Goal: Communication & Community: Answer question/provide support

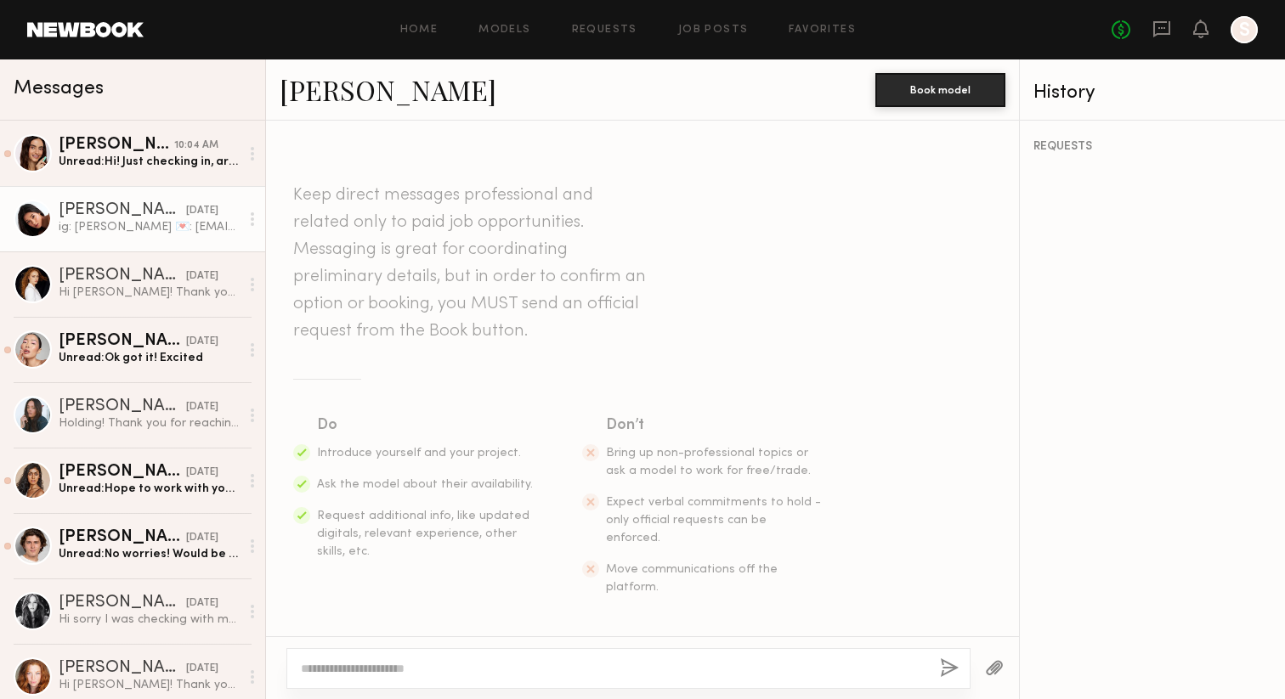
scroll to position [1399, 0]
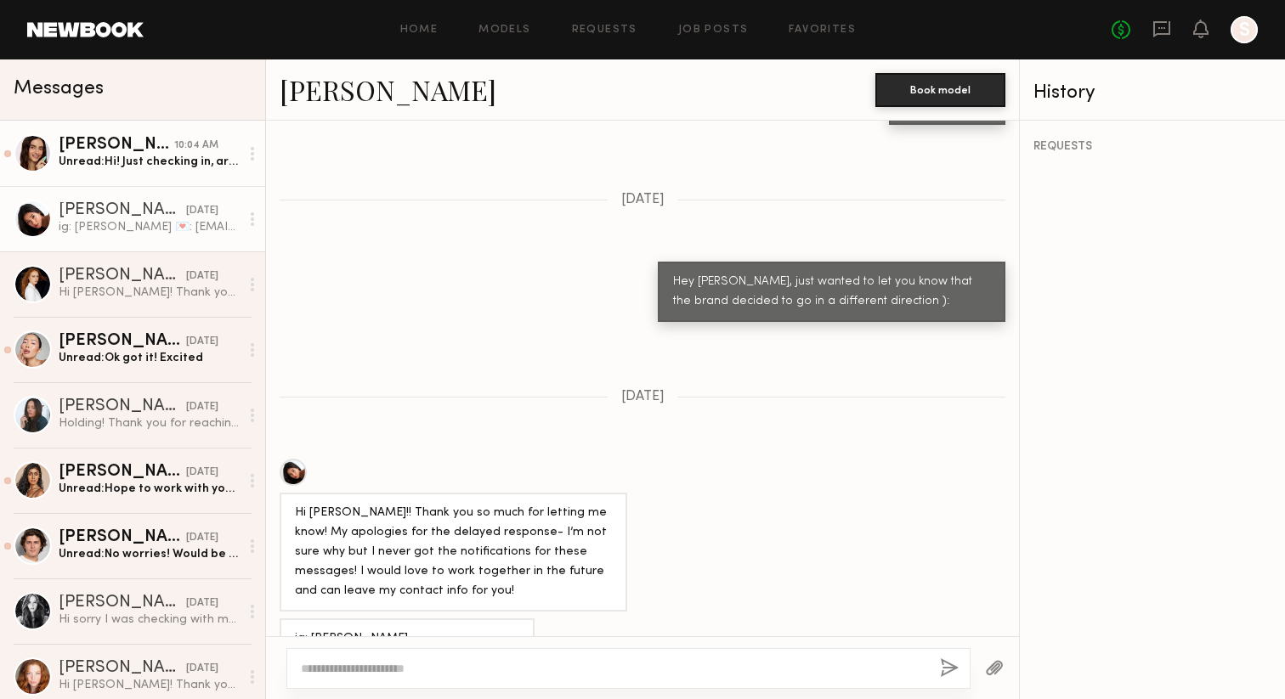
click at [103, 138] on div "[PERSON_NAME]" at bounding box center [117, 145] width 116 height 17
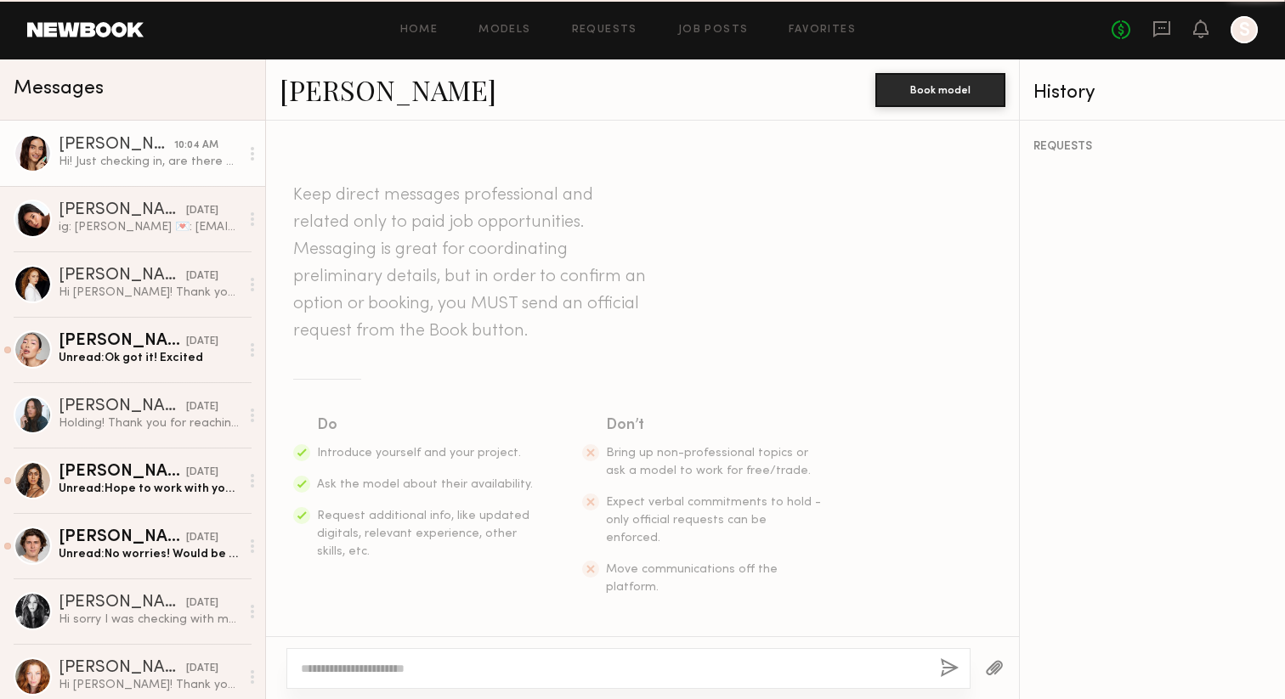
scroll to position [1330, 0]
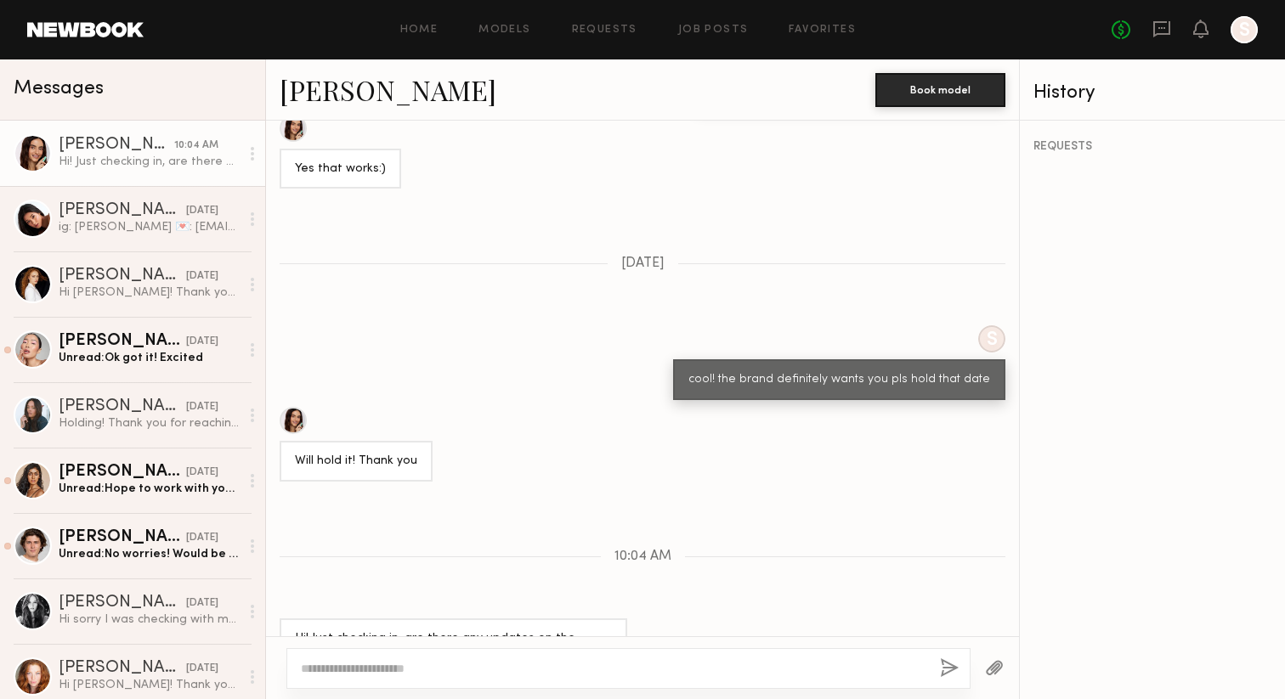
click at [489, 655] on div at bounding box center [628, 668] width 684 height 41
click at [489, 661] on textarea at bounding box center [613, 668] width 625 height 17
type textarea "*"
type textarea "**********"
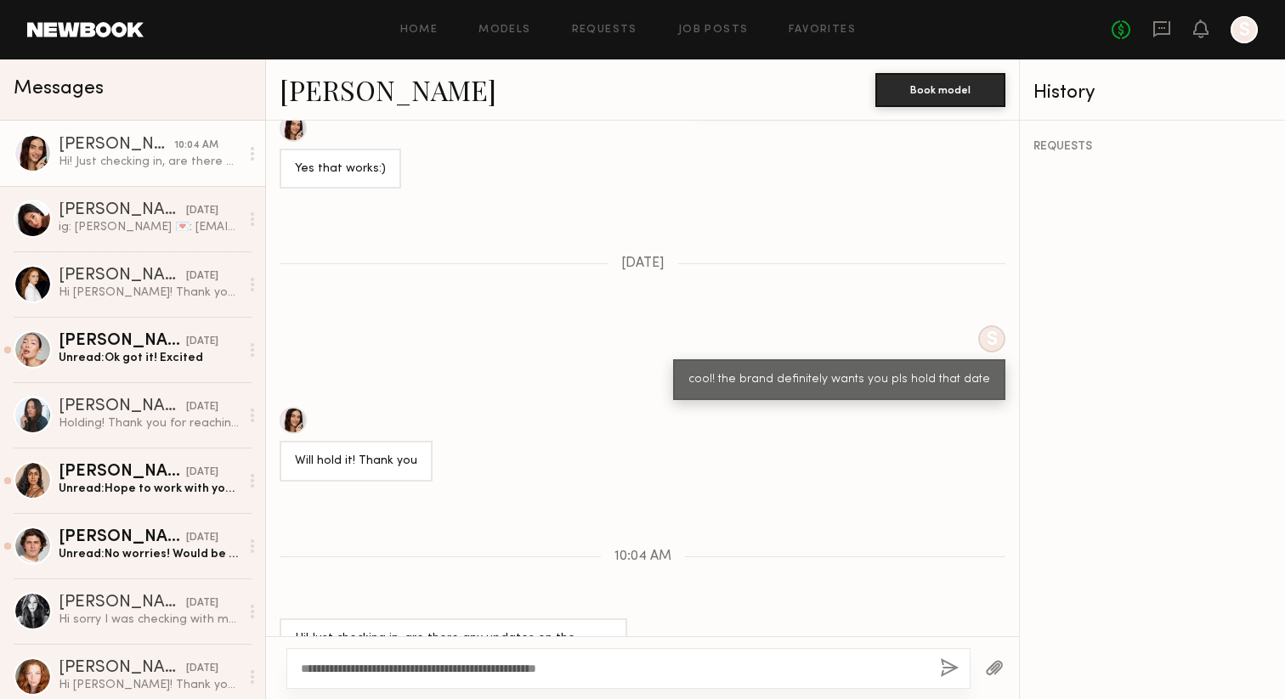
click at [943, 670] on button "button" at bounding box center [949, 669] width 19 height 21
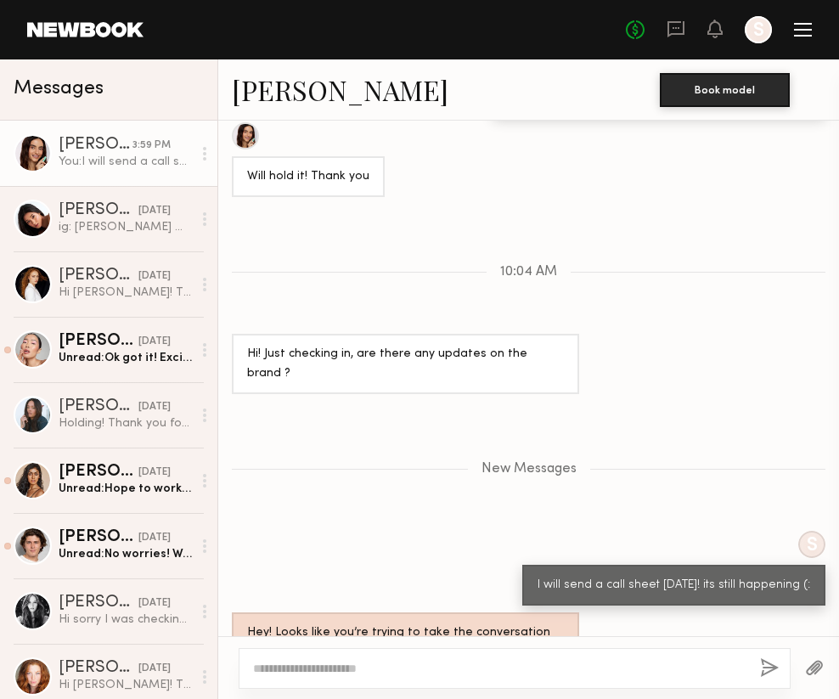
scroll to position [1789, 0]
